Goal: Task Accomplishment & Management: Manage account settings

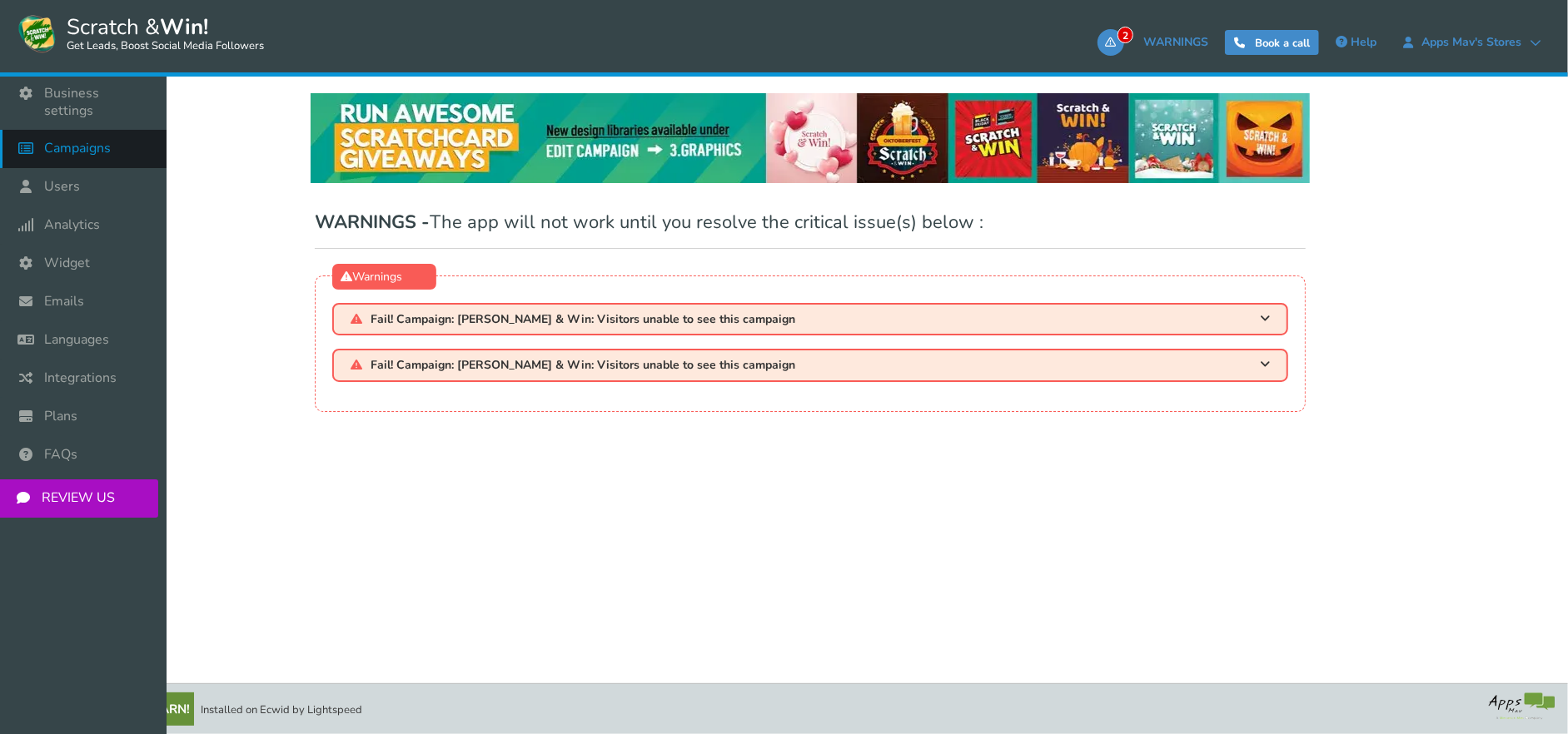
click at [80, 144] on link "Campaigns" at bounding box center [83, 149] width 167 height 38
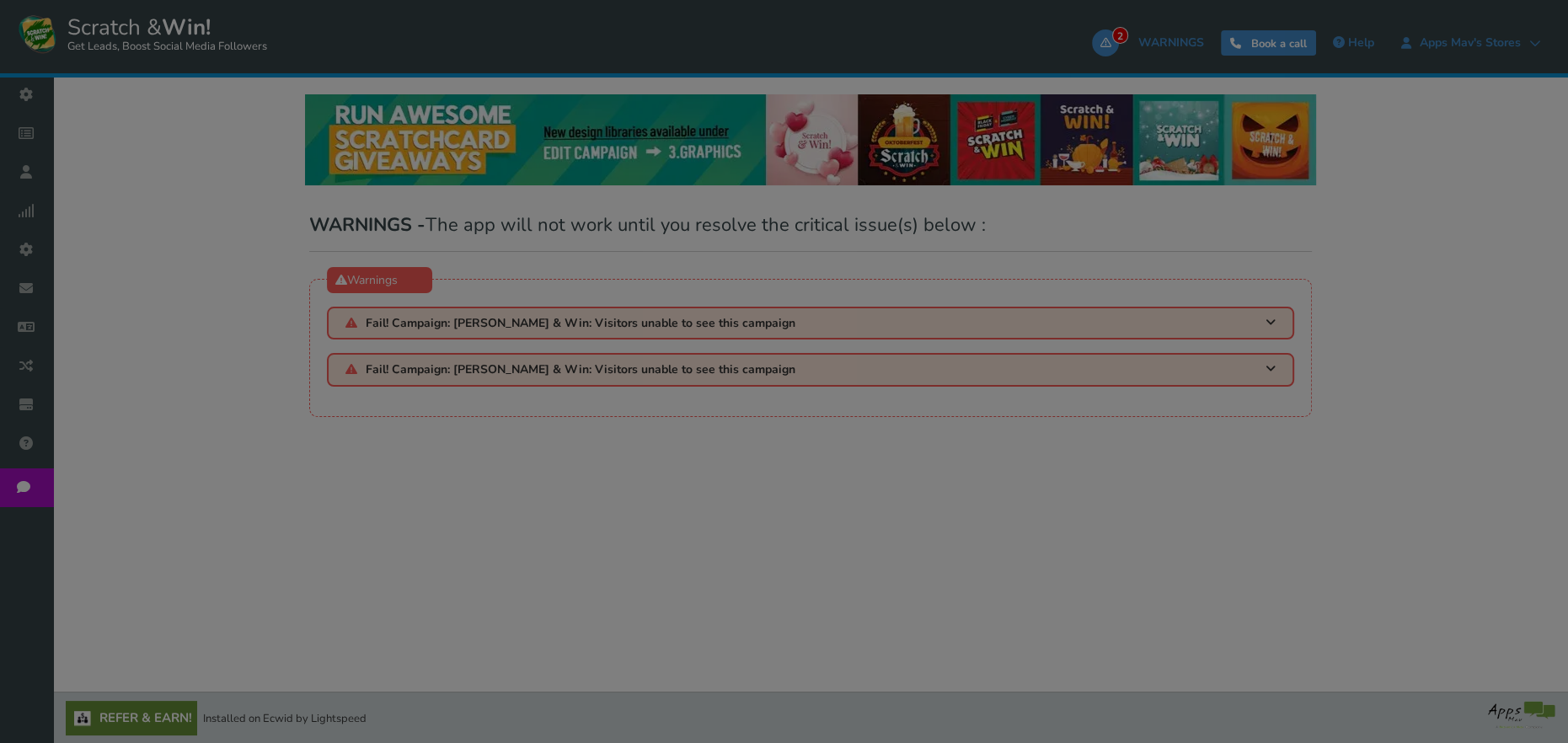
select select "21107"
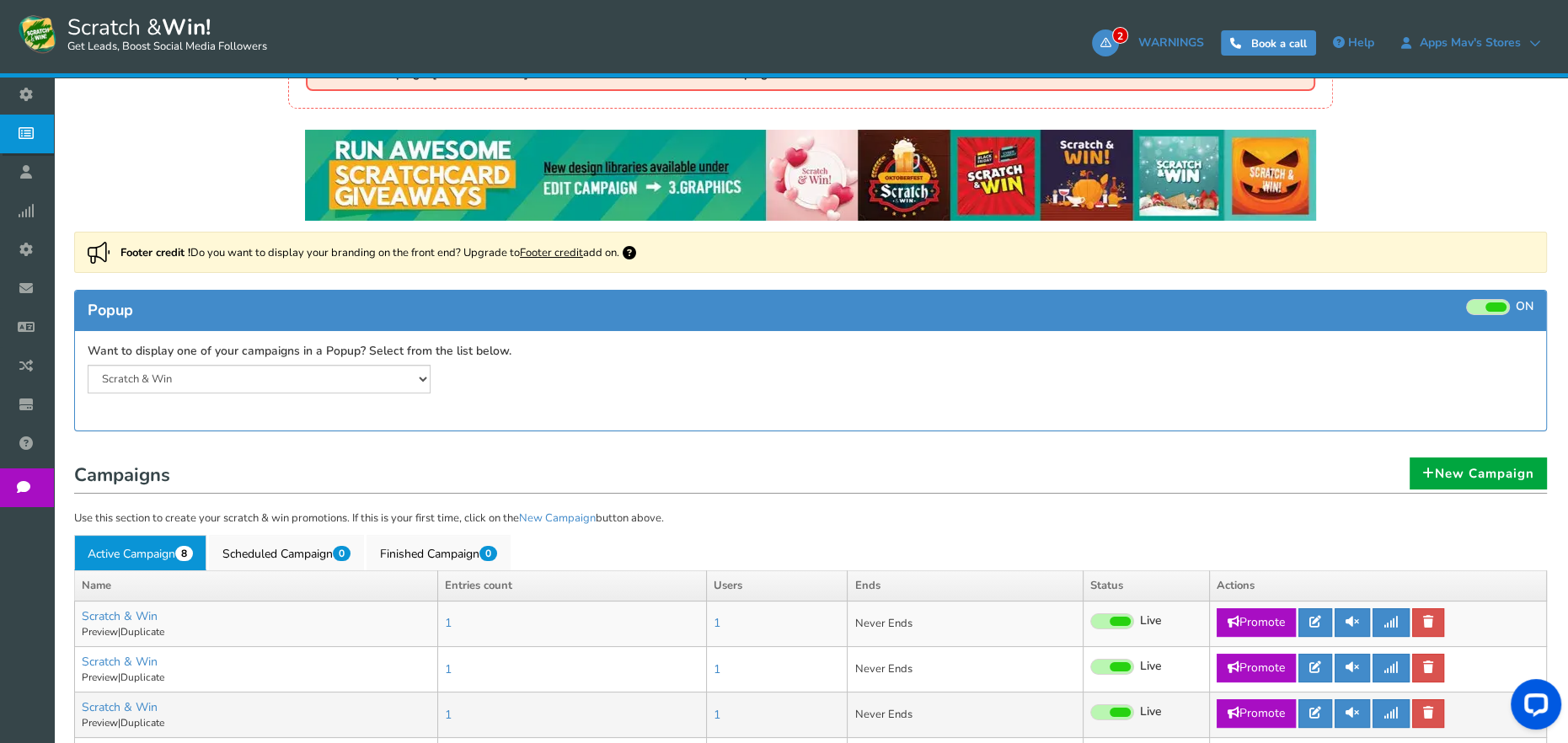
scroll to position [253, 0]
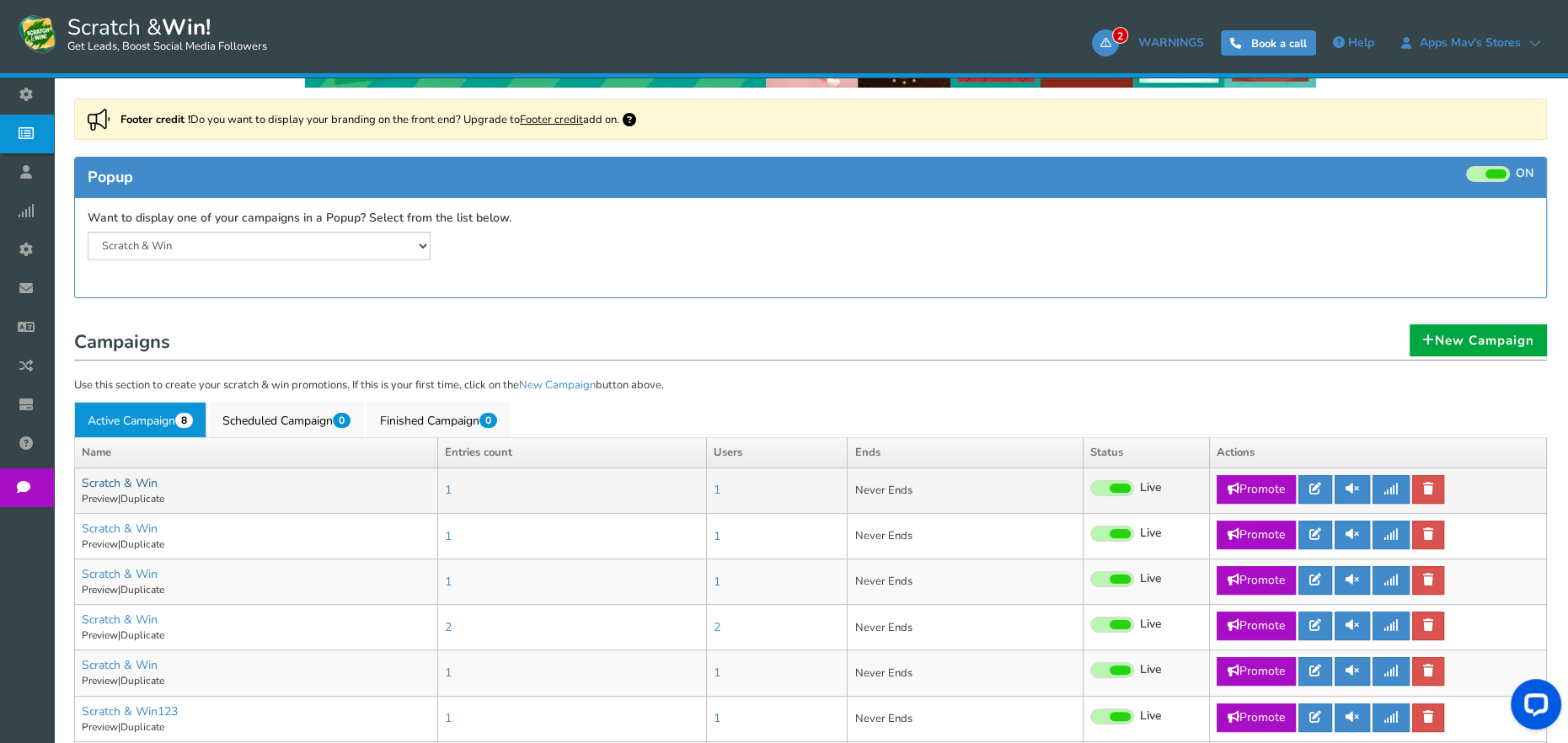
click at [126, 479] on link "Scratch & Win" at bounding box center [120, 483] width 76 height 16
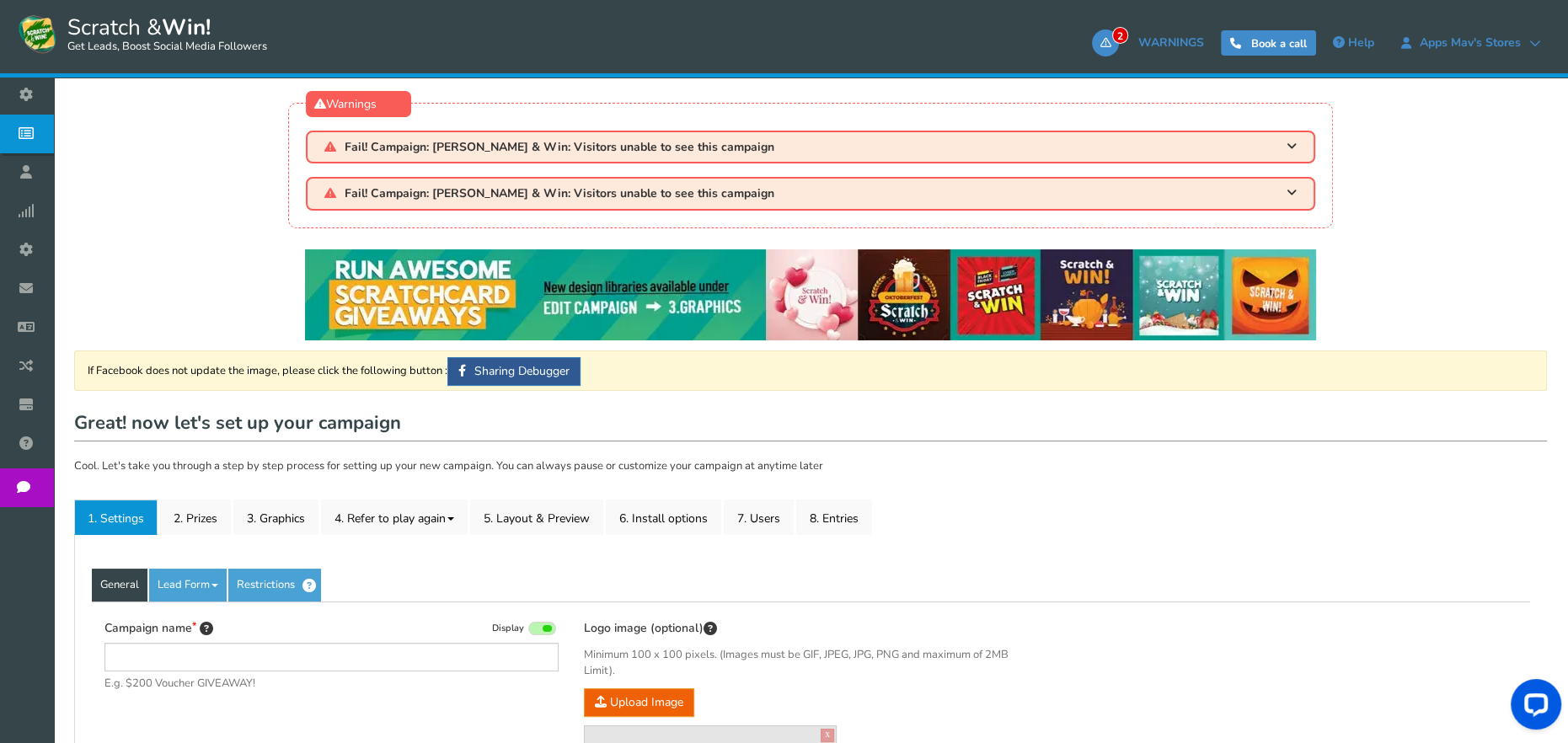
type input "Scratch & Win"
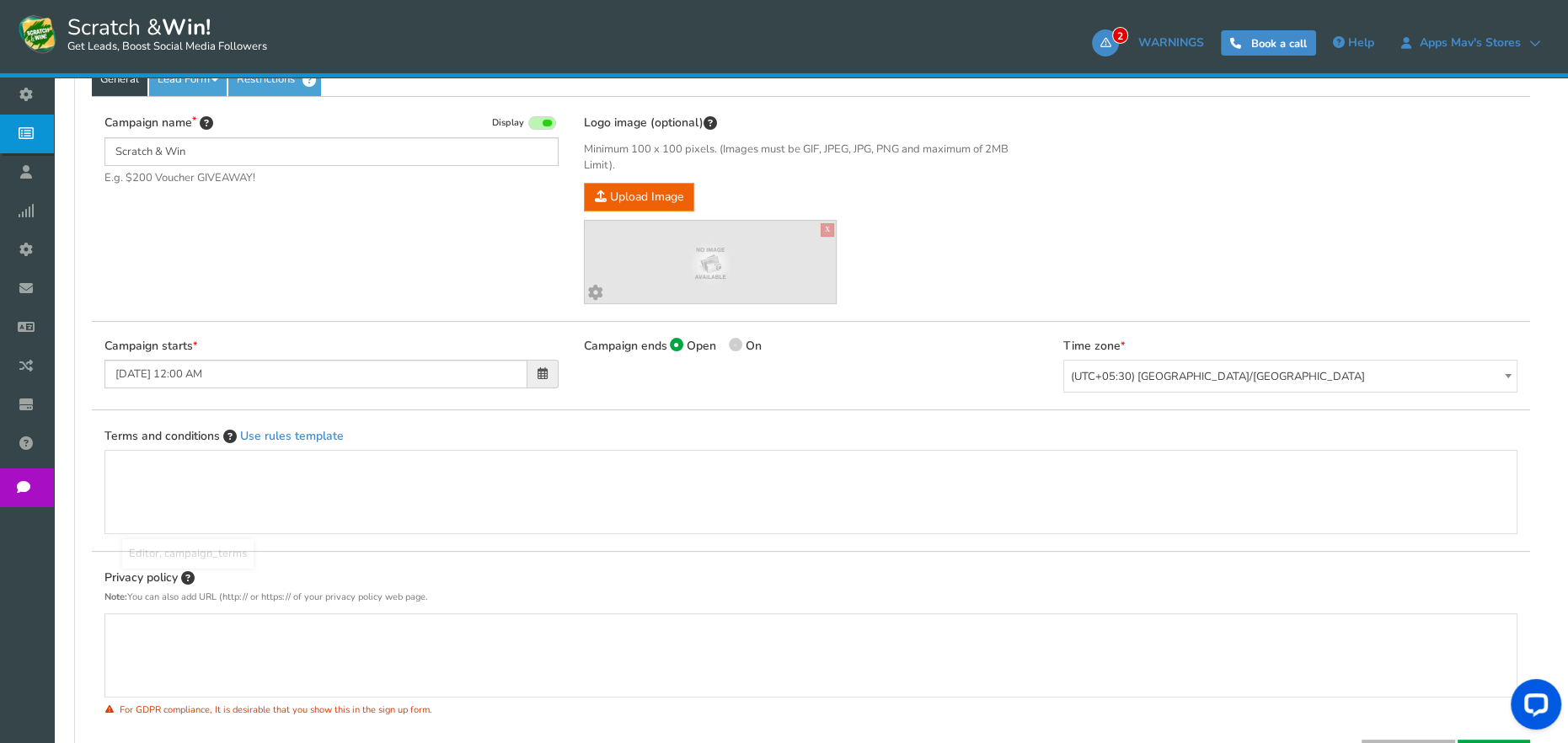
scroll to position [126, 0]
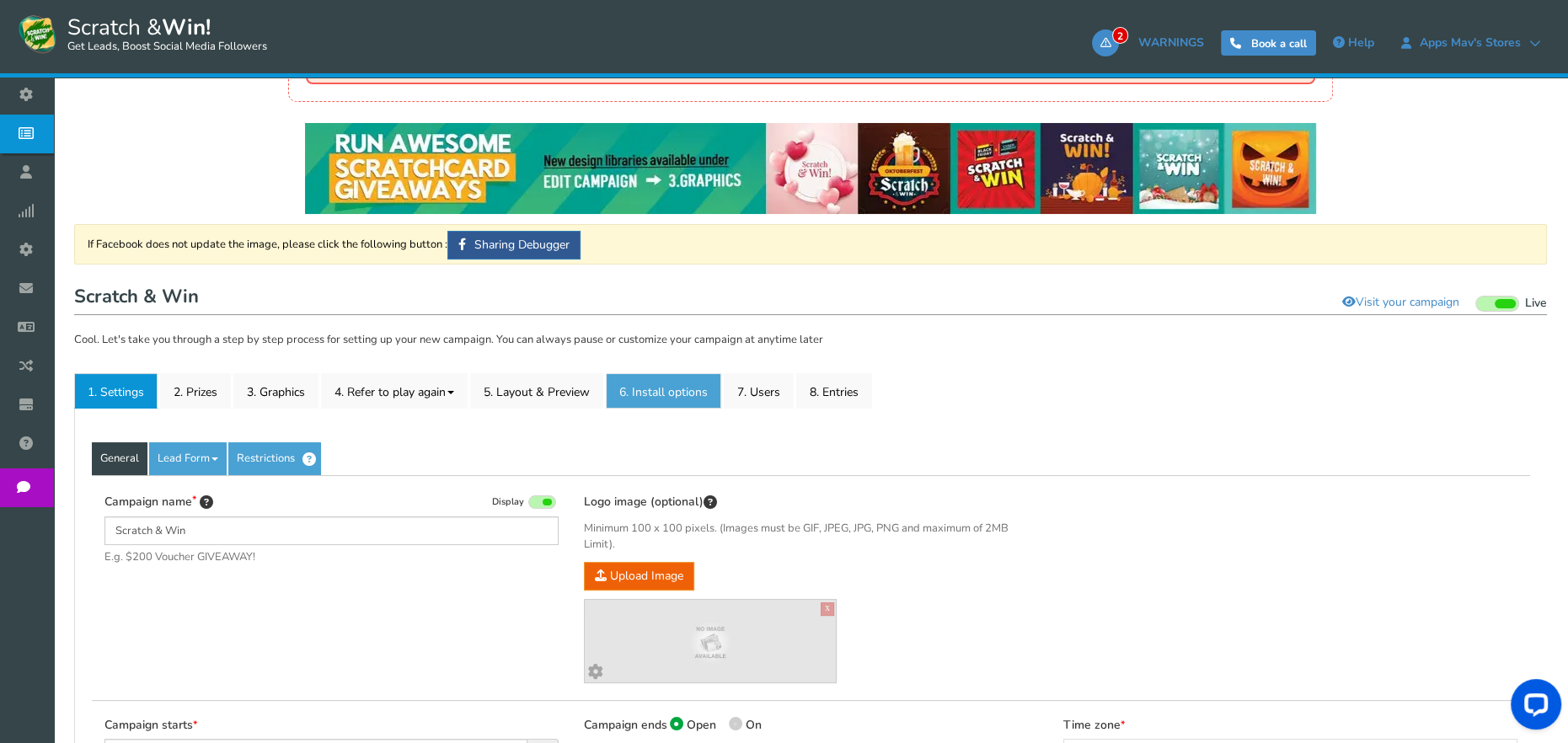
click at [693, 391] on link "6. Install options New" at bounding box center [663, 391] width 115 height 36
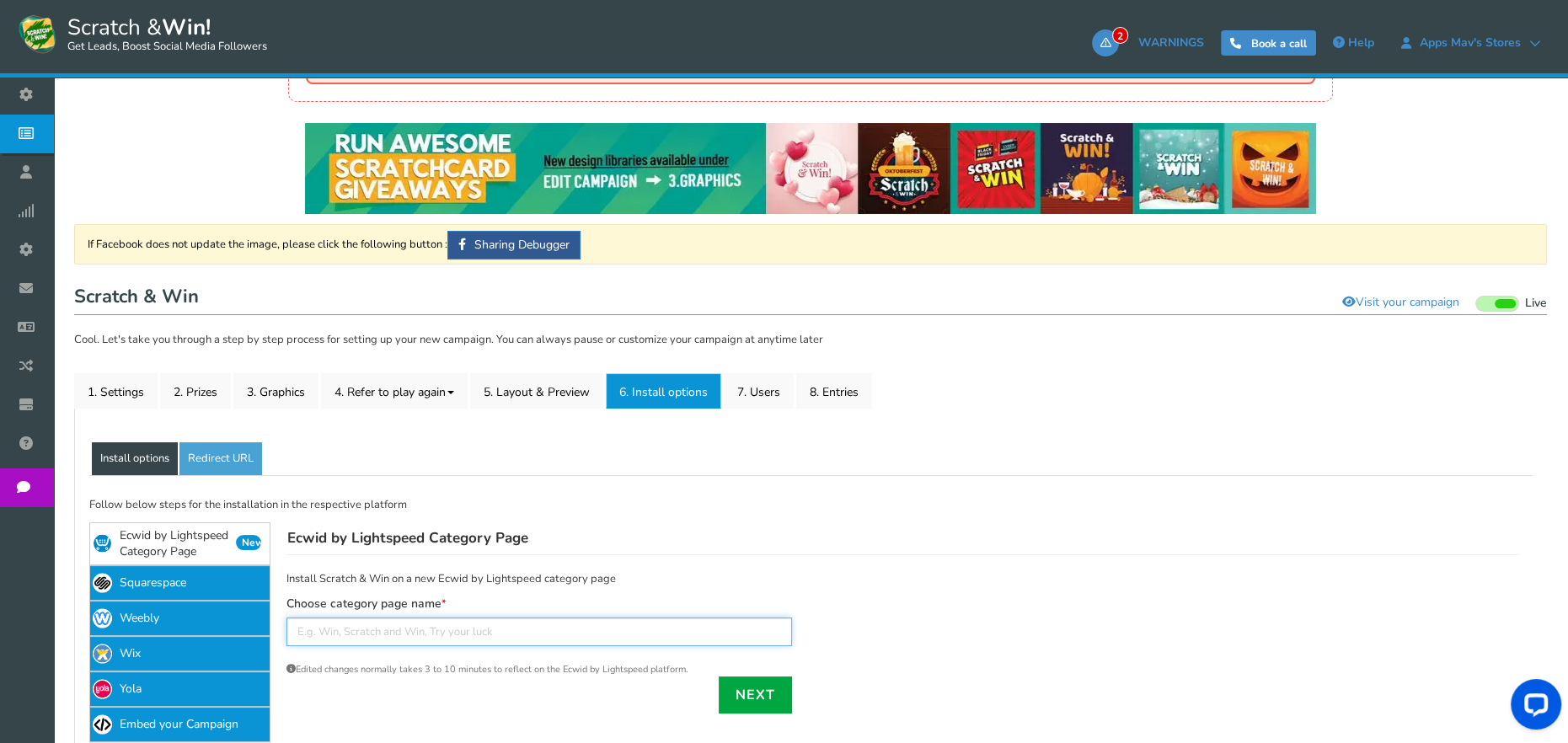
click at [515, 632] on input "text" at bounding box center [540, 631] width 506 height 29
type input "213"
click at [760, 691] on link "Next" at bounding box center [755, 695] width 74 height 37
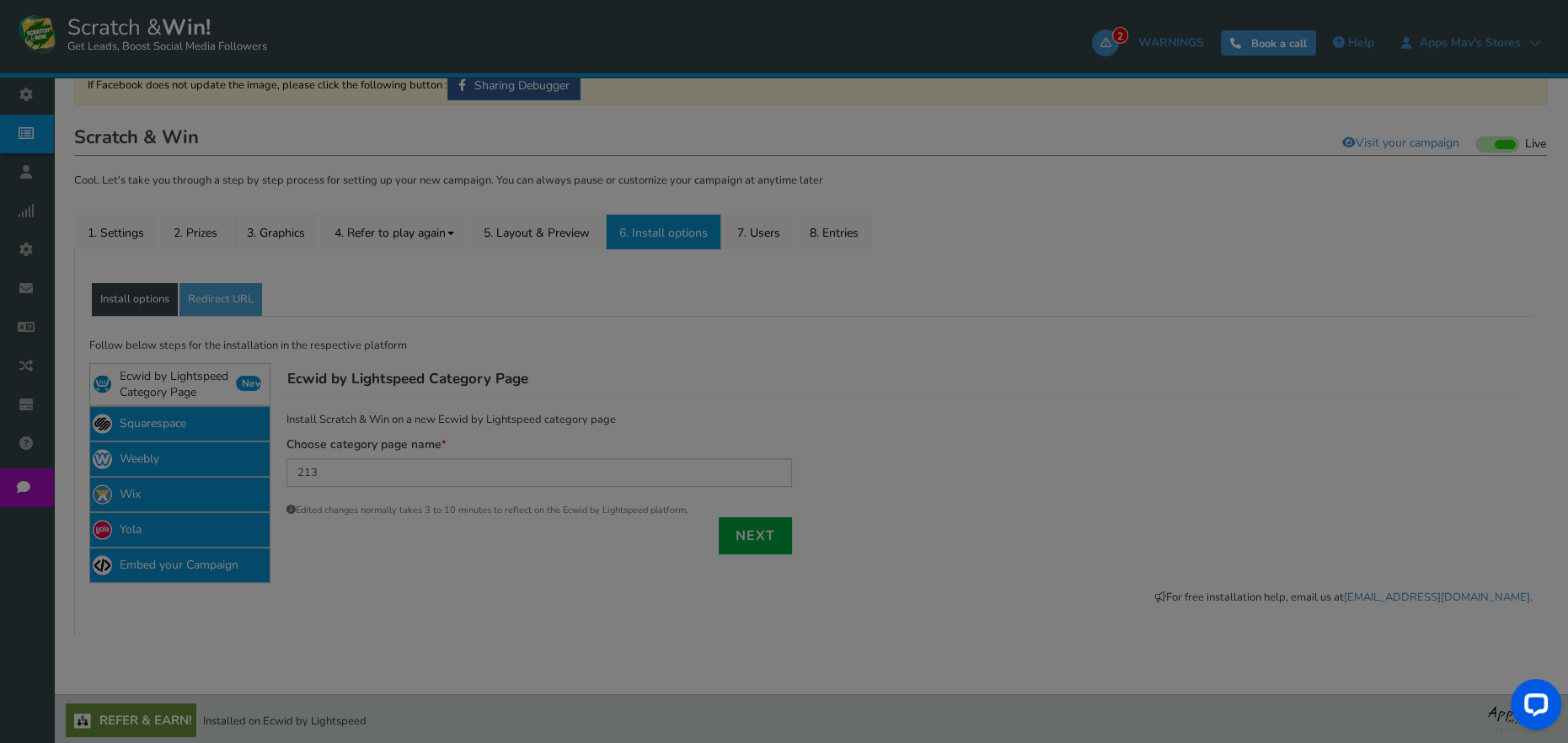
scroll to position [288, 0]
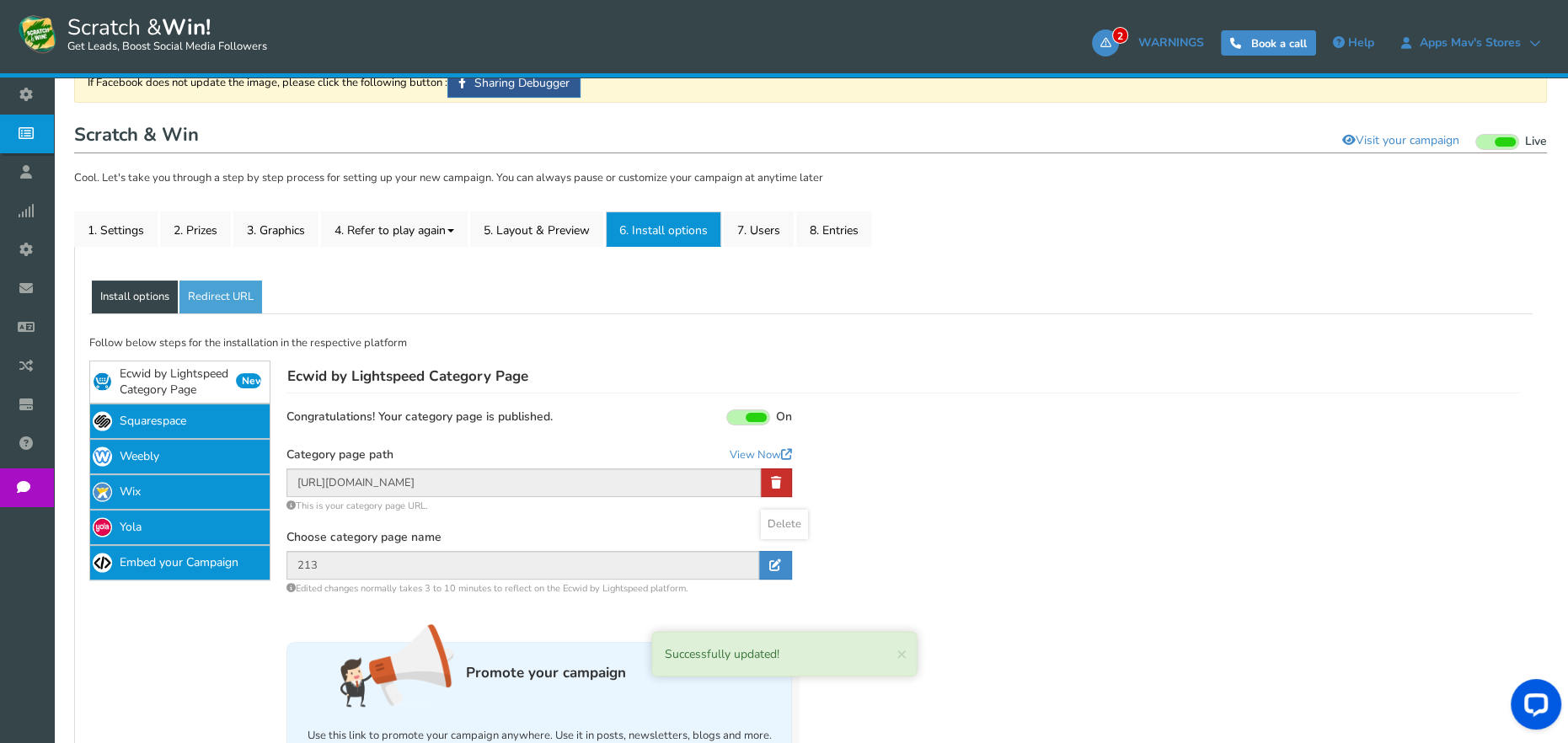
click at [768, 478] on link at bounding box center [776, 482] width 31 height 29
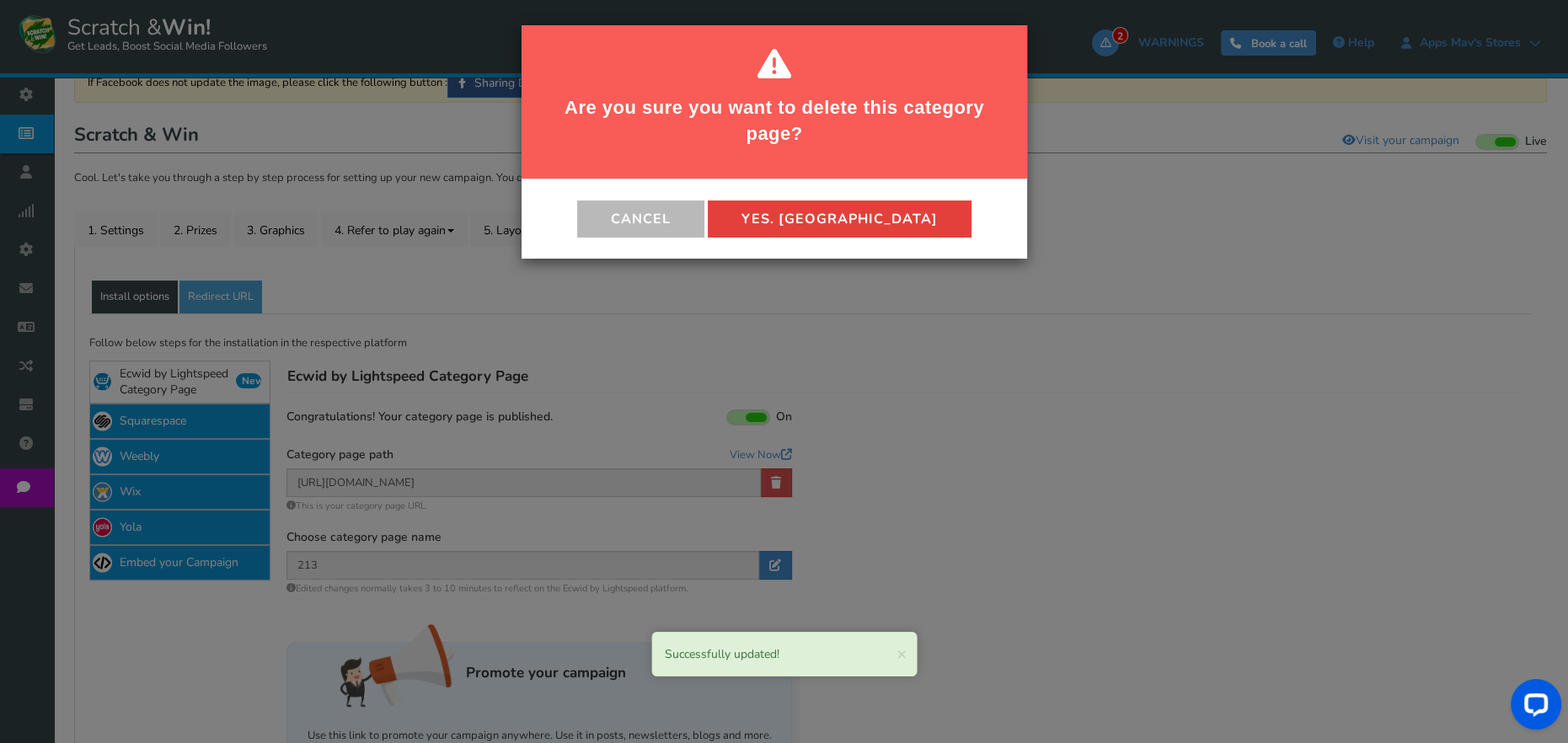
click at [859, 210] on button "Yes. [GEOGRAPHIC_DATA]" at bounding box center [839, 219] width 263 height 37
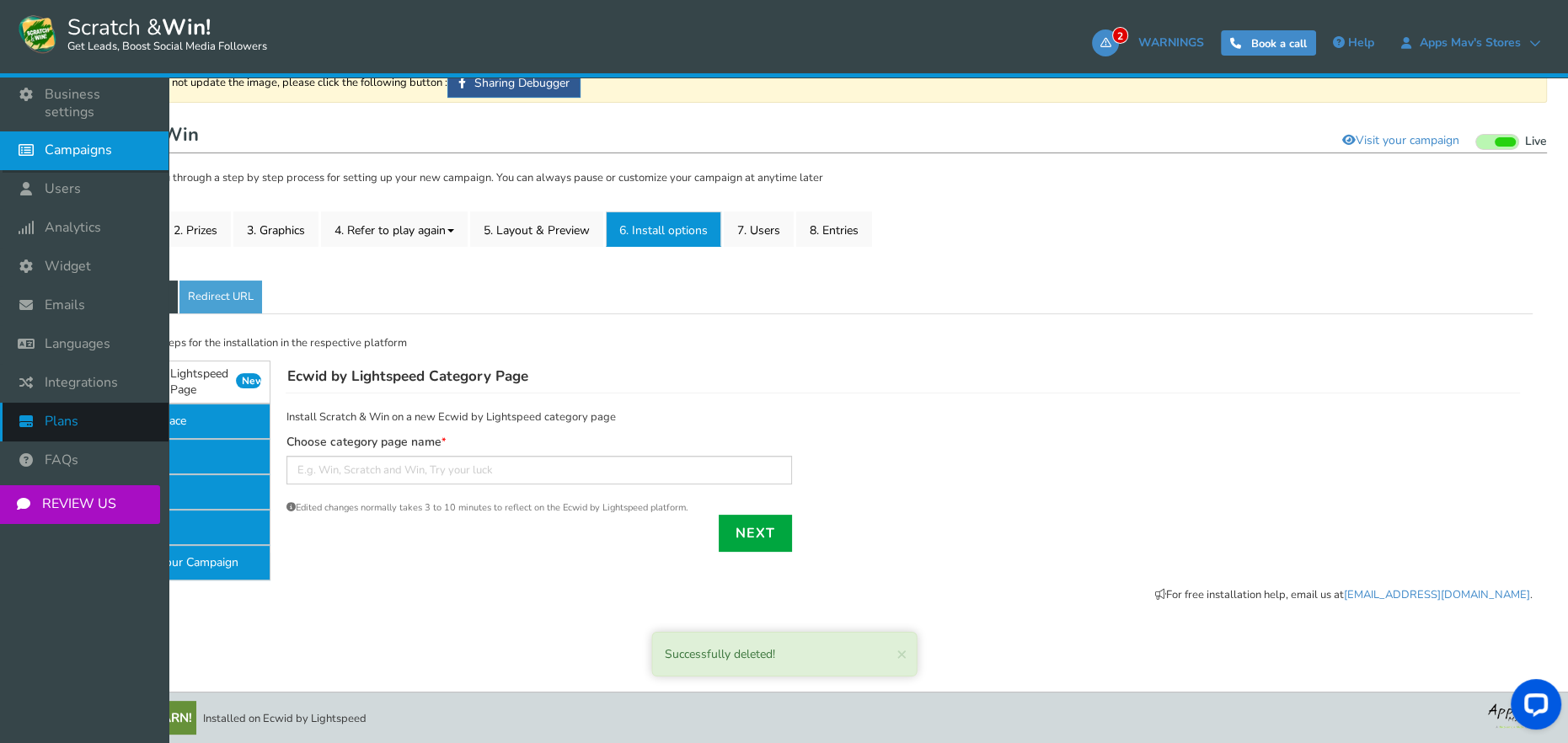
click at [73, 413] on span "Plans" at bounding box center [62, 422] width 34 height 17
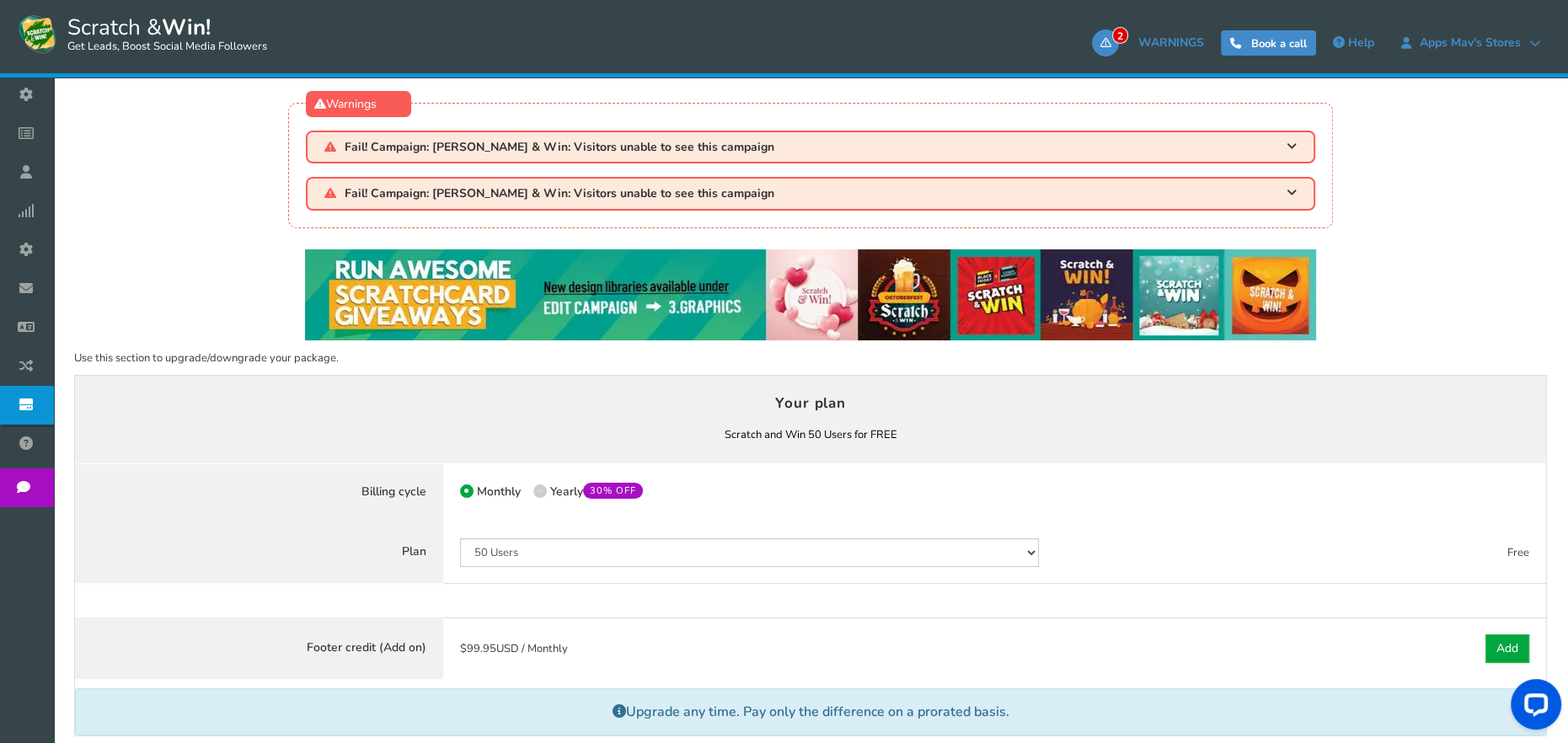
click at [561, 491] on span "Yearly 30% OFF" at bounding box center [596, 491] width 93 height 16
click at [544, 491] on input "50% OFF Limited time offer! Yearly 30% OFF" at bounding box center [539, 493] width 11 height 11
radio input "true"
click at [561, 552] on select "50 Users 500 Users 2000 Users 10000 Users 25000 Users Unlimited" at bounding box center [749, 552] width 580 height 29
select select "849"
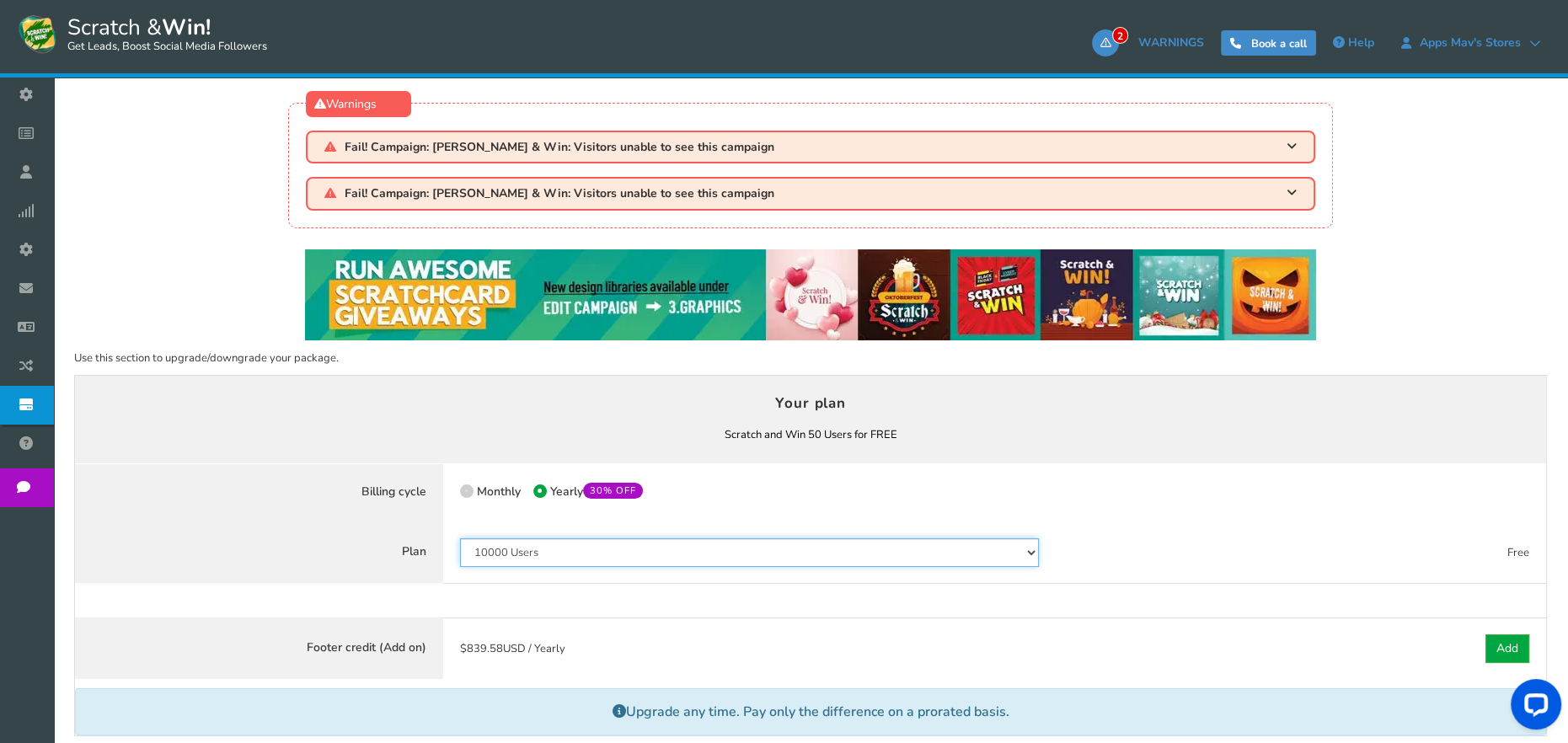
click at [460, 539] on select "50 Users 500 Users 2000 Users 10000 Users 25000 Users Unlimited" at bounding box center [749, 552] width 580 height 29
